Goal: Task Accomplishment & Management: Manage account settings

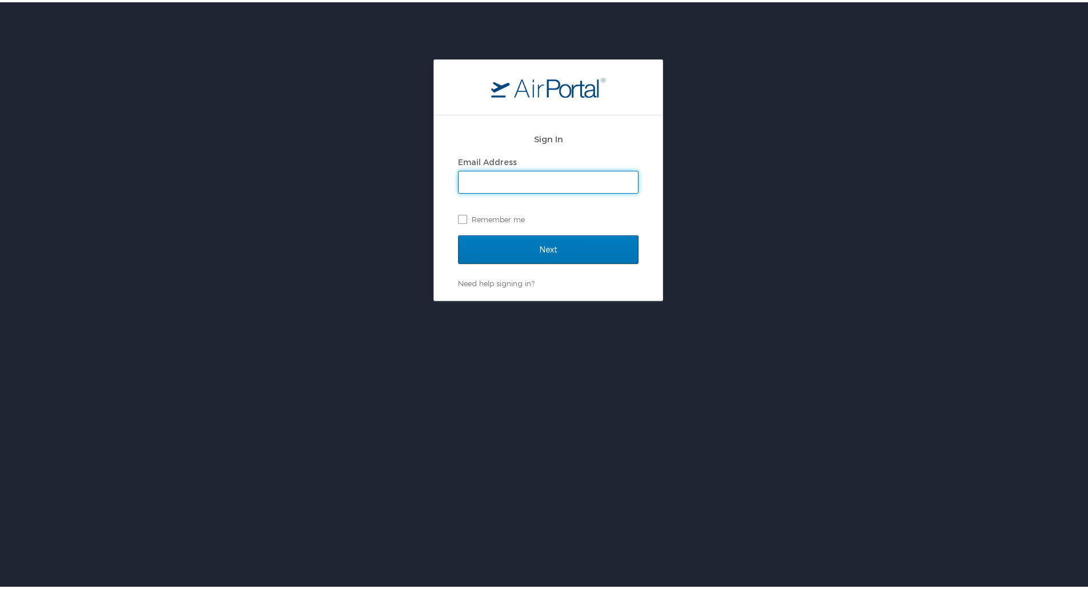
click at [562, 183] on input "Email Address" at bounding box center [548, 180] width 179 height 22
type input "zachary.vannaraj@goosehead.com"
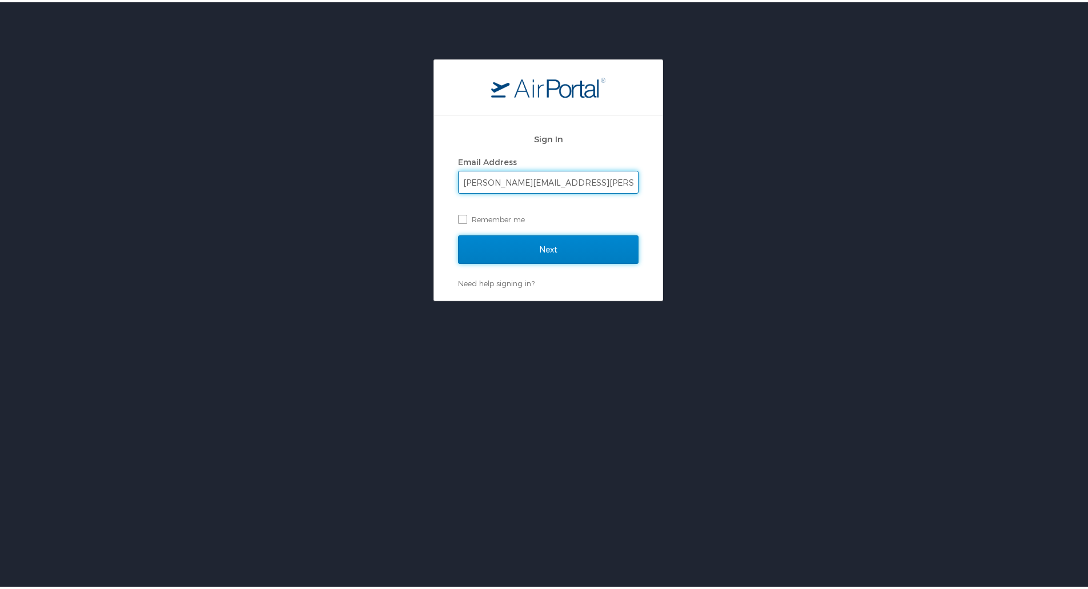
click at [577, 246] on input "Next" at bounding box center [548, 247] width 180 height 29
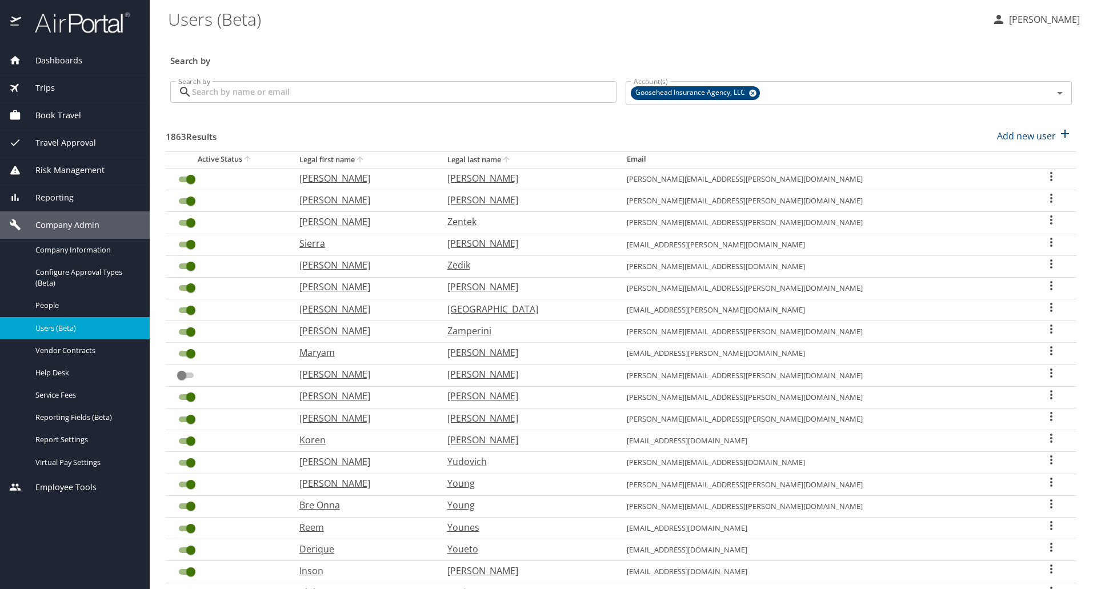
click at [573, 101] on input "Search by" at bounding box center [404, 92] width 424 height 22
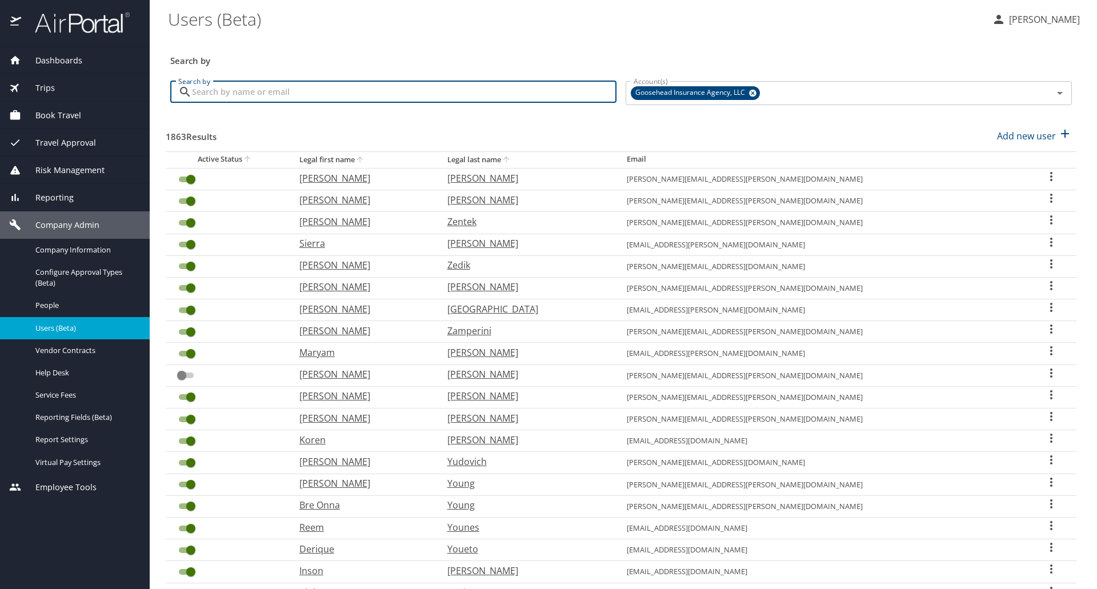
paste input "milla.crosby@goosehead.com"
type input "milla.crosby@goosehead.com"
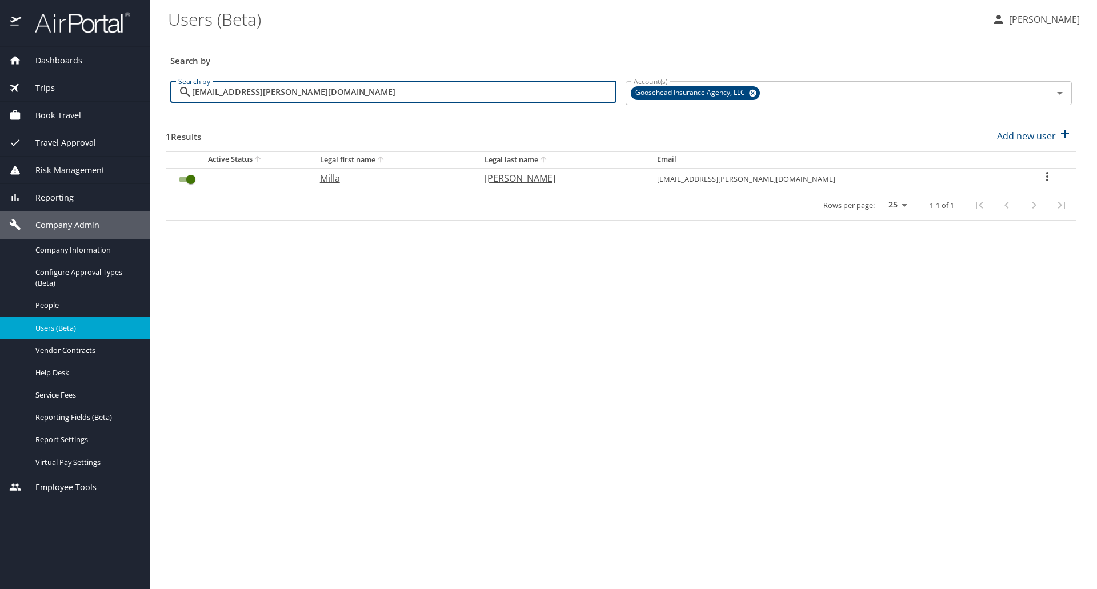
click at [196, 185] on input "User Search Table" at bounding box center [190, 179] width 41 height 14
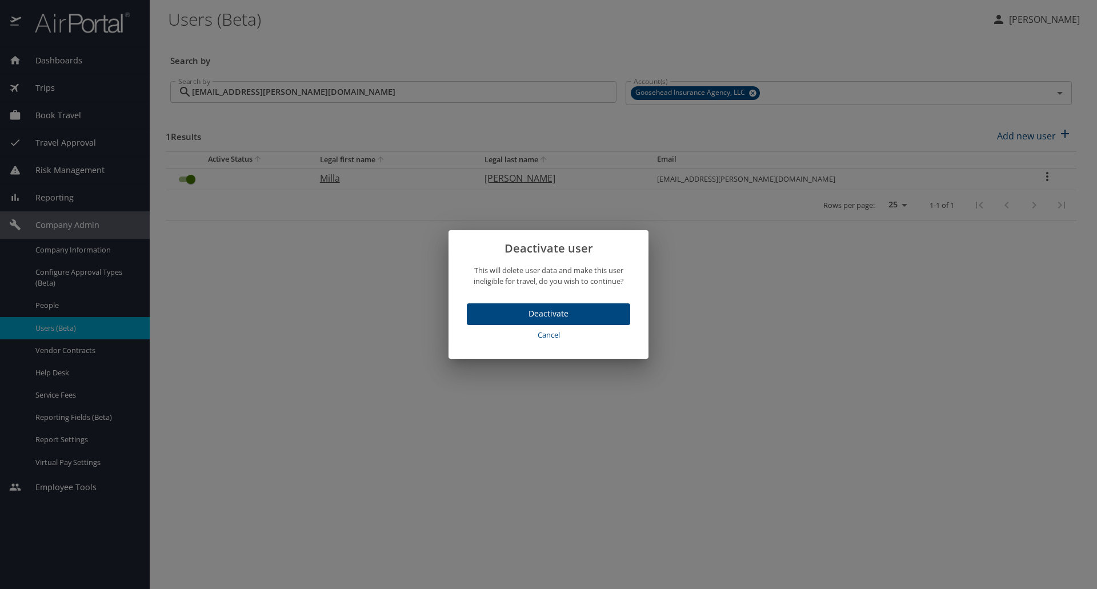
click at [609, 319] on span "Deactivate" at bounding box center [548, 314] width 145 height 14
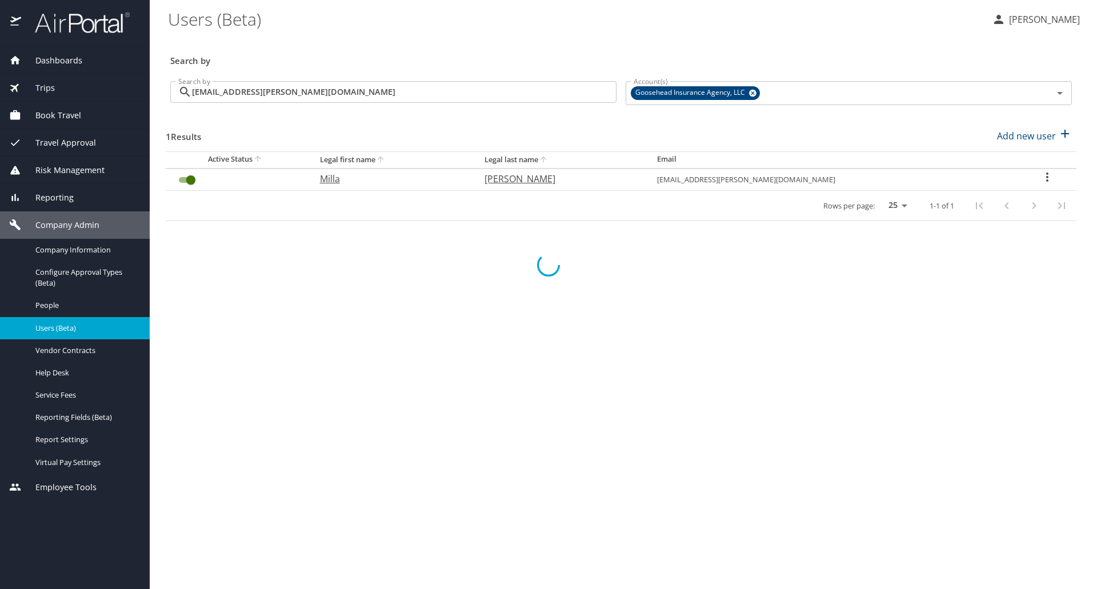
checkbox input "false"
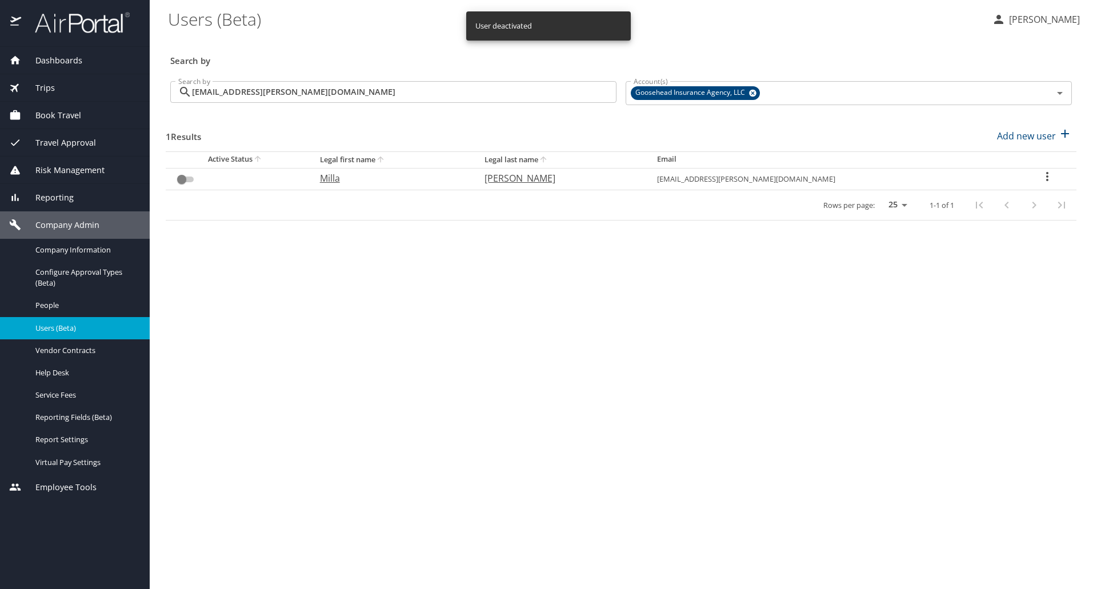
click at [666, 67] on div "Search by" at bounding box center [621, 53] width 910 height 38
click at [577, 87] on input "milla.crosby@goosehead.com" at bounding box center [404, 92] width 424 height 22
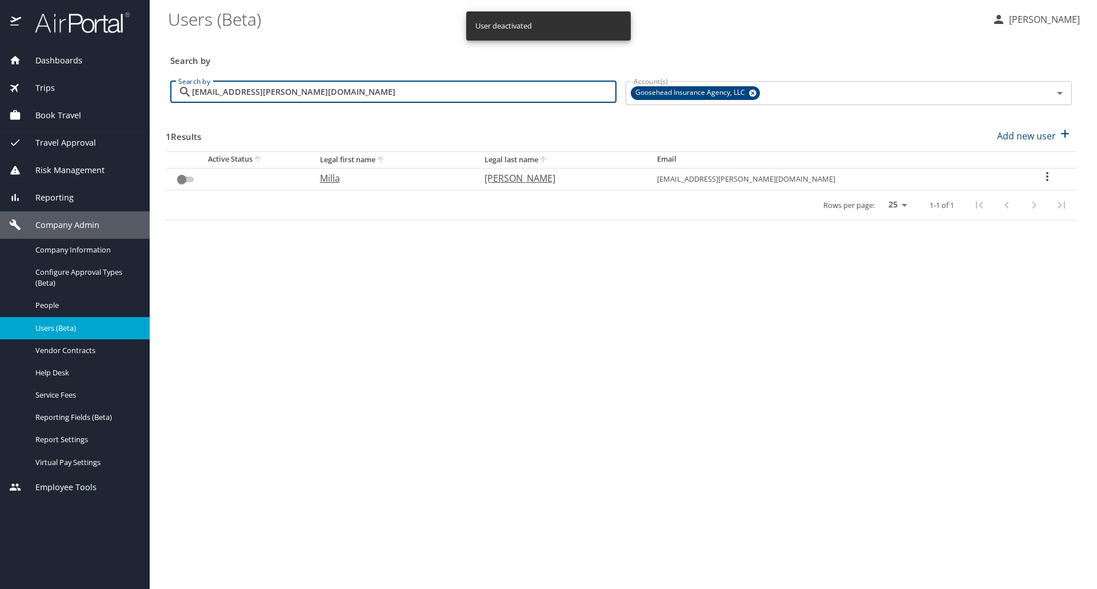
paste input "jenna.elrick"
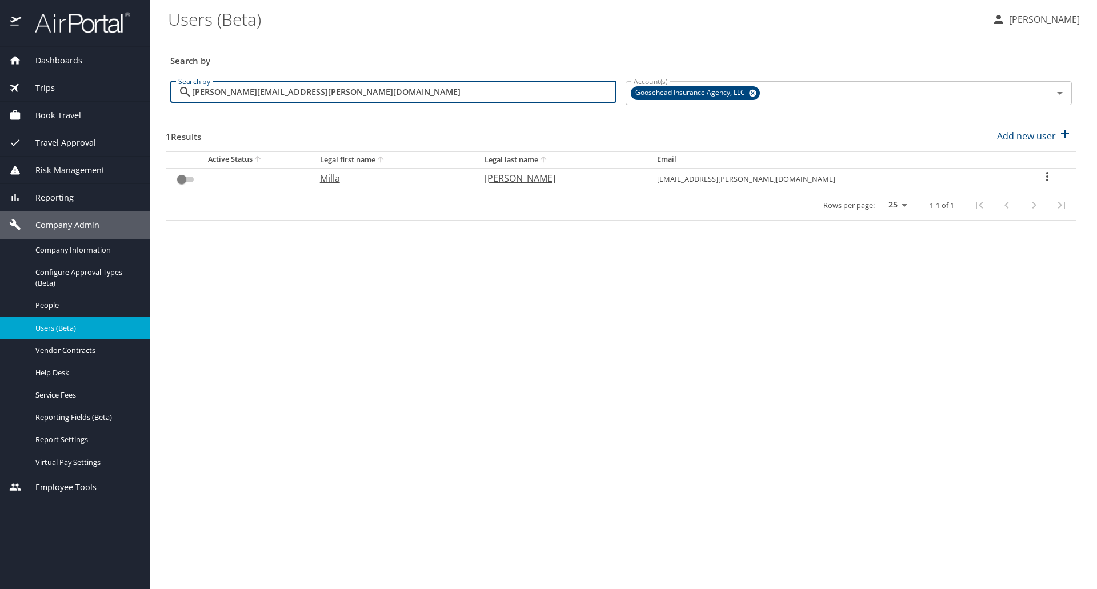
type input "[PERSON_NAME][EMAIL_ADDRESS][PERSON_NAME][DOMAIN_NAME]"
click at [192, 185] on input "User Search Table" at bounding box center [190, 179] width 41 height 14
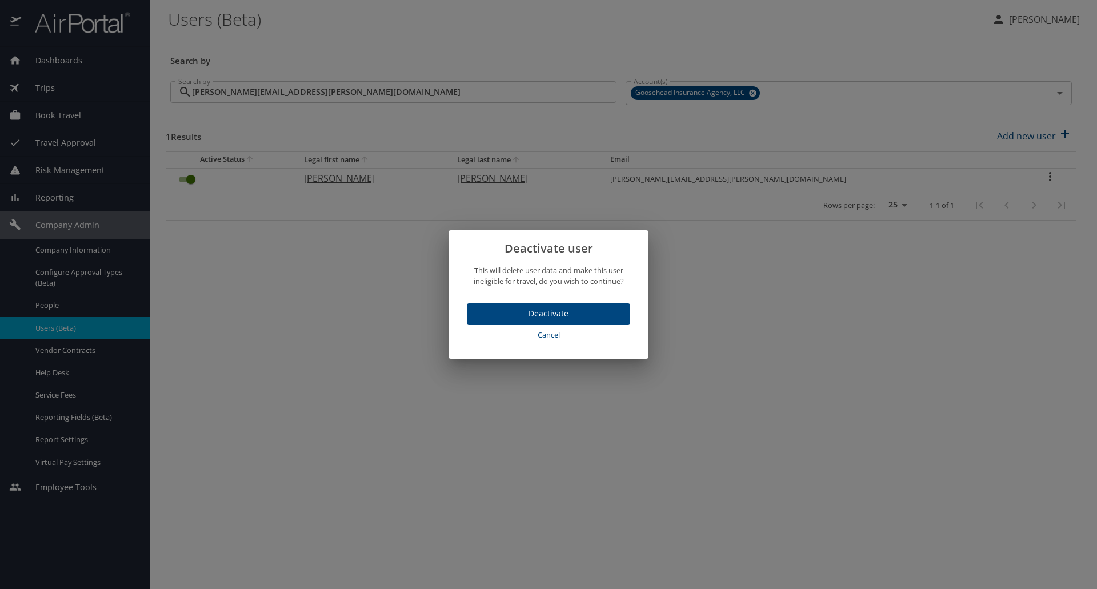
click at [609, 312] on span "Deactivate" at bounding box center [548, 314] width 145 height 14
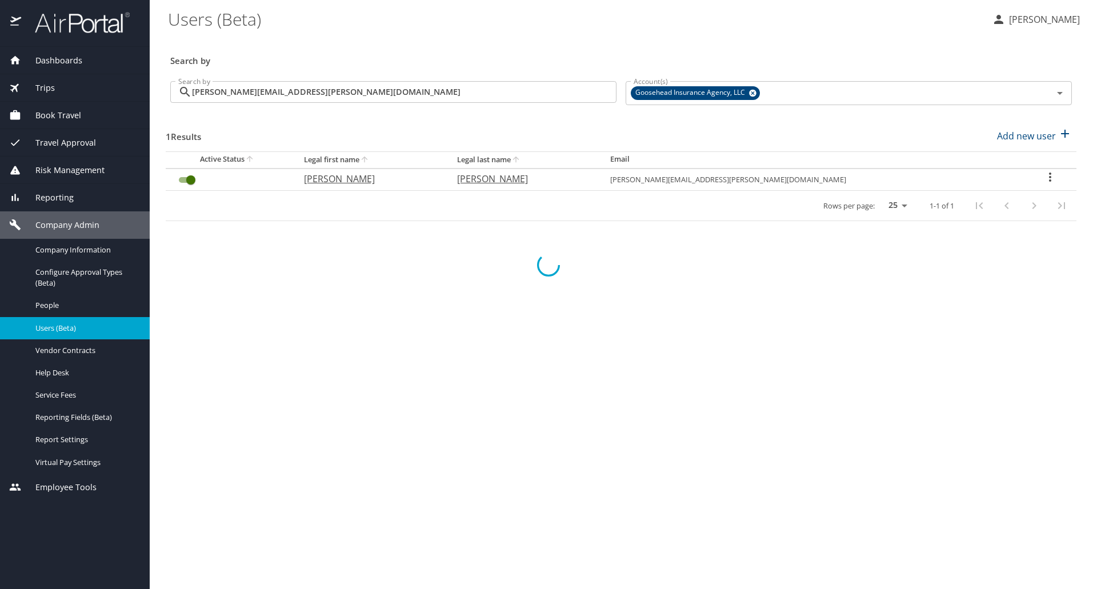
checkbox input "false"
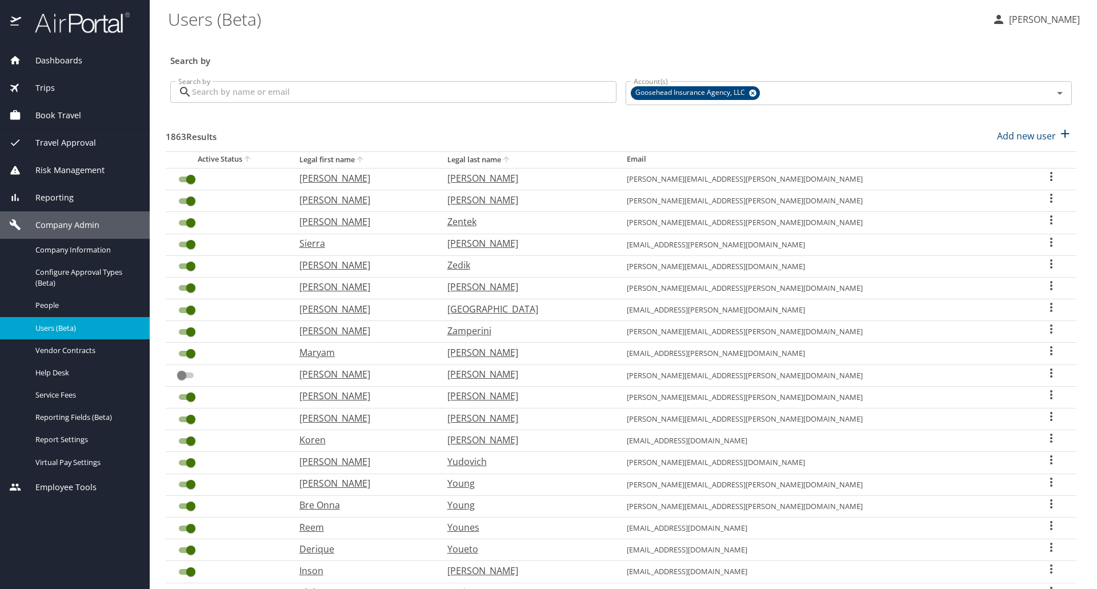
click at [243, 95] on input "Search by" at bounding box center [404, 92] width 424 height 22
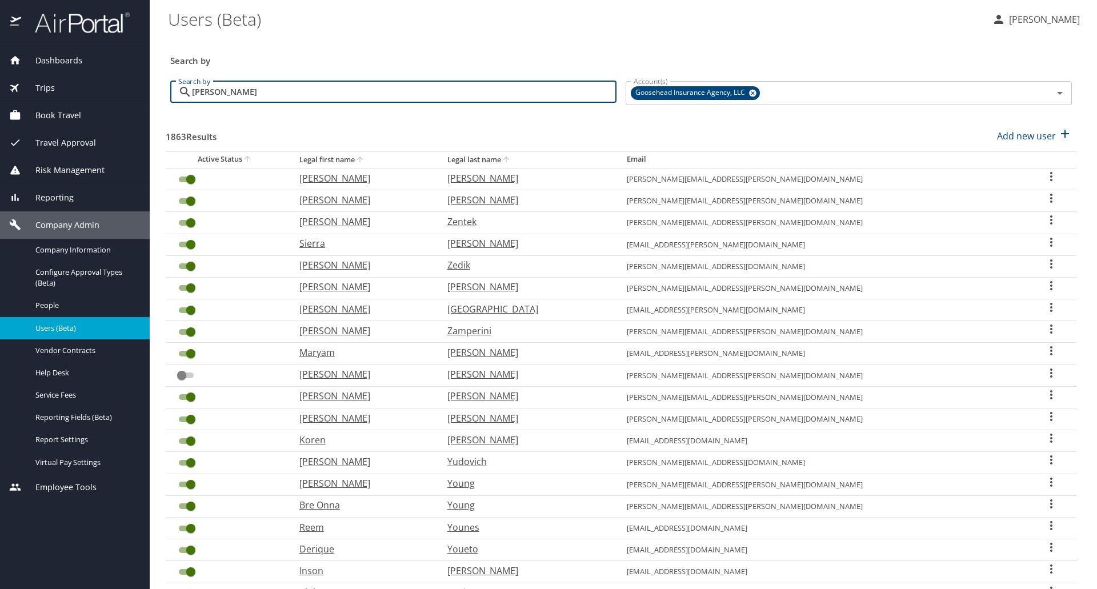
type input "[PERSON_NAME]"
checkbox input "false"
